Goal: Find specific page/section: Find specific page/section

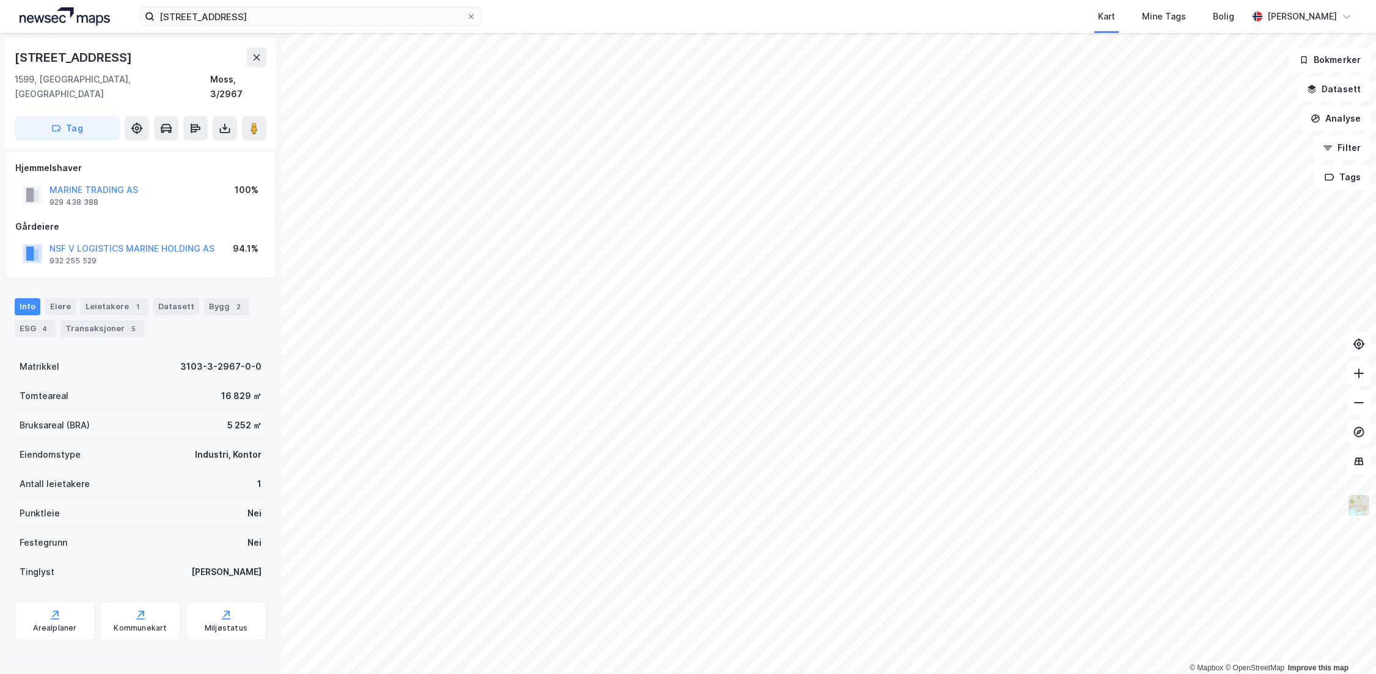
click at [1359, 508] on img at bounding box center [1358, 505] width 23 height 23
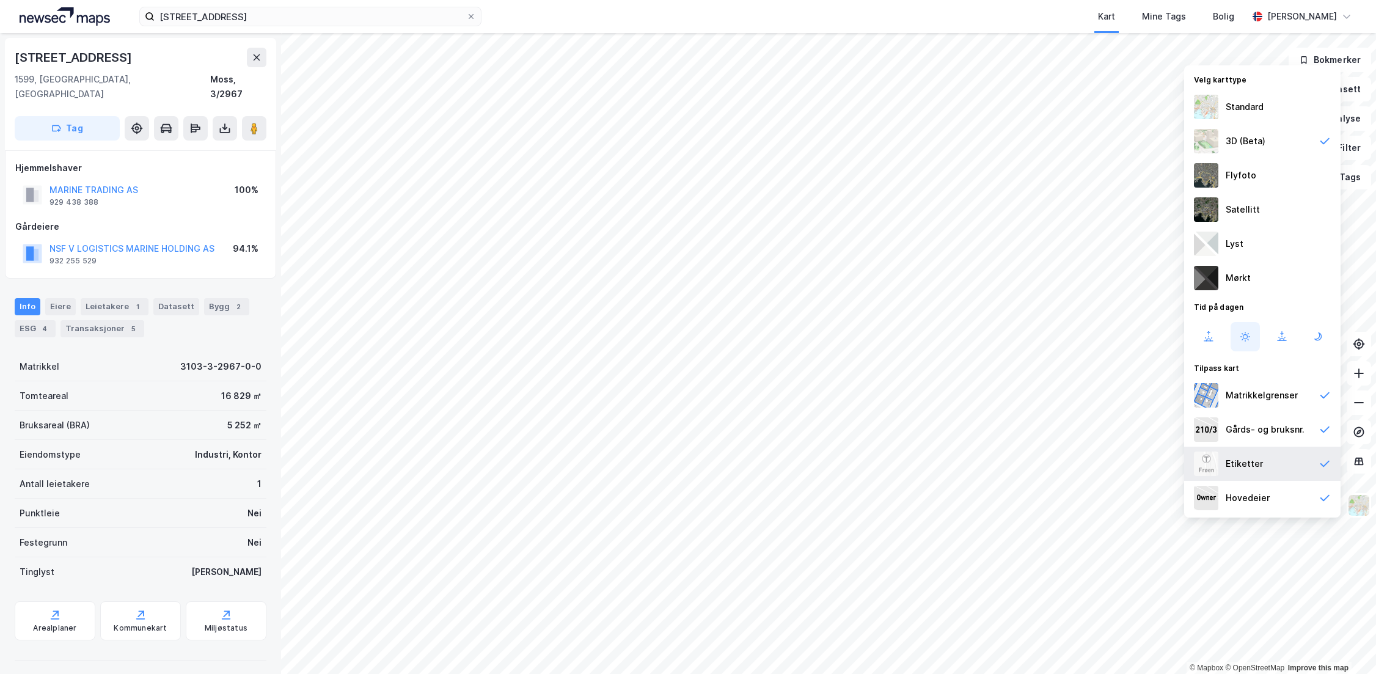
click at [1260, 460] on div "Etiketter" at bounding box center [1244, 463] width 37 height 15
drag, startPoint x: 1258, startPoint y: 428, endPoint x: 1253, endPoint y: 403, distance: 25.5
click at [1257, 427] on div "Gårds- og bruksnr." at bounding box center [1265, 429] width 79 height 15
click at [1251, 393] on div "Matrikkelgrenser" at bounding box center [1262, 395] width 72 height 15
click at [1246, 495] on div "Hovedeier" at bounding box center [1248, 498] width 44 height 15
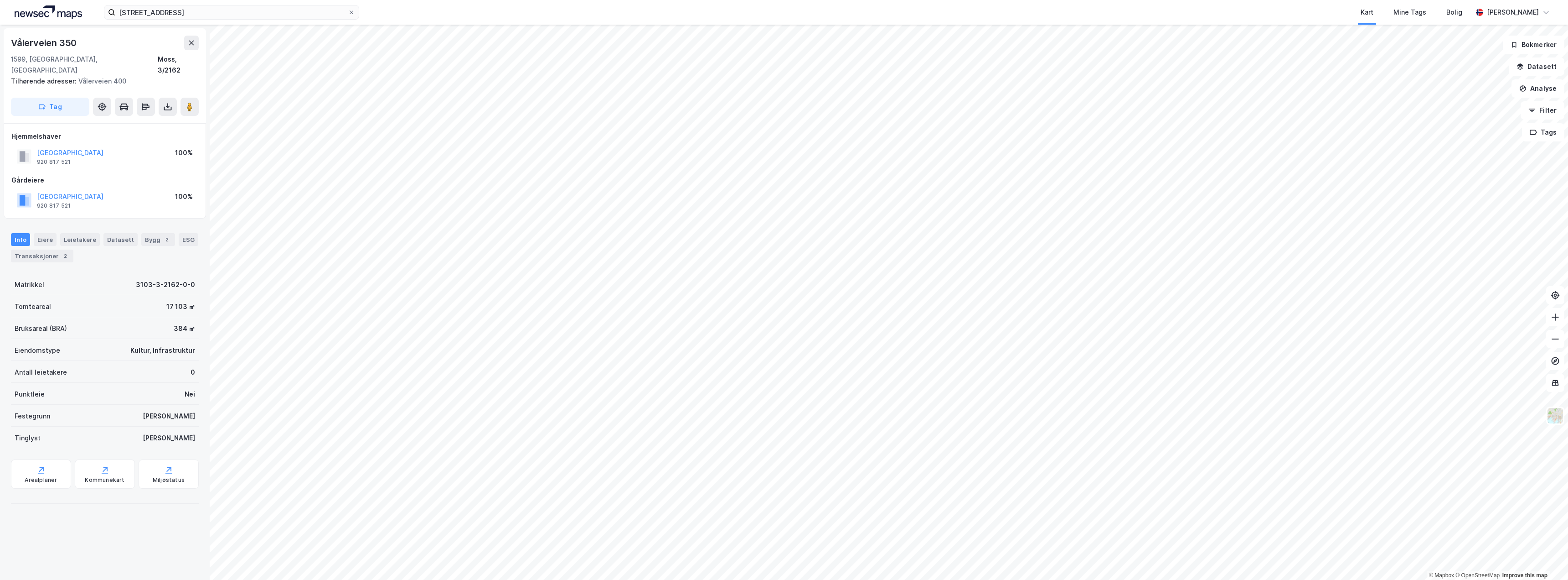
click at [411, 0] on html "vanemveien 25 Kart Mine Tags Bolig [PERSON_NAME] © Mapbox © OpenStreetMap Impro…" at bounding box center [784, 290] width 1568 height 580
click at [646, 0] on html "vanemveien 25 Kart Mine Tags Bolig [PERSON_NAME] © Mapbox © OpenStreetMap Impro…" at bounding box center [784, 290] width 1568 height 580
